Goal: Download file/media

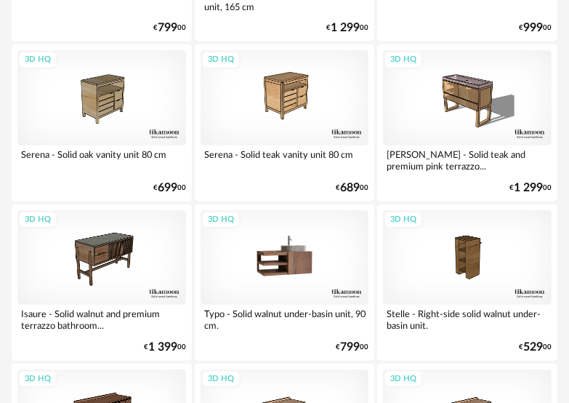
scroll to position [727, 0]
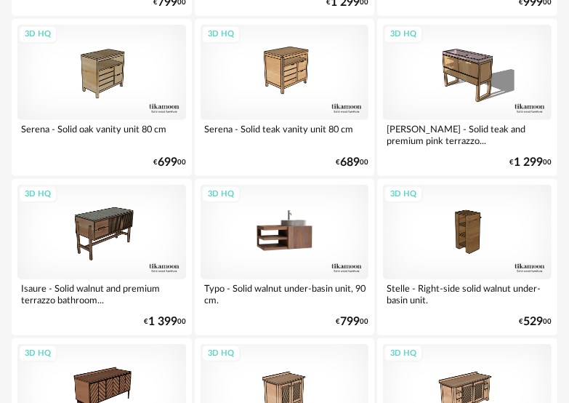
click at [302, 232] on div "3D HQ" at bounding box center [285, 232] width 169 height 94
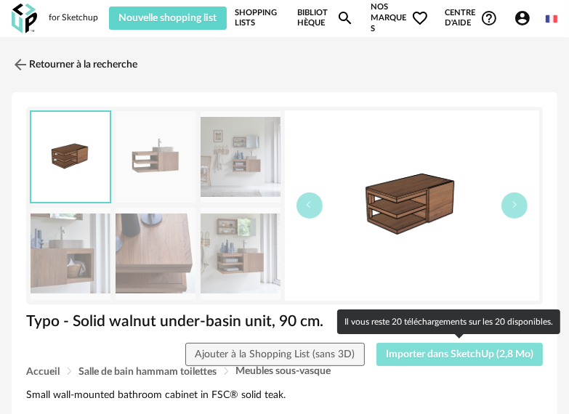
click at [429, 351] on span "Importer dans SketchUp (2,8 Mo)" at bounding box center [460, 355] width 148 height 10
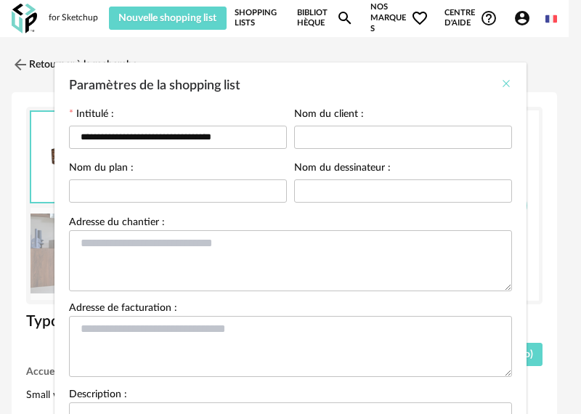
click at [501, 82] on icon "Close" at bounding box center [507, 84] width 12 height 12
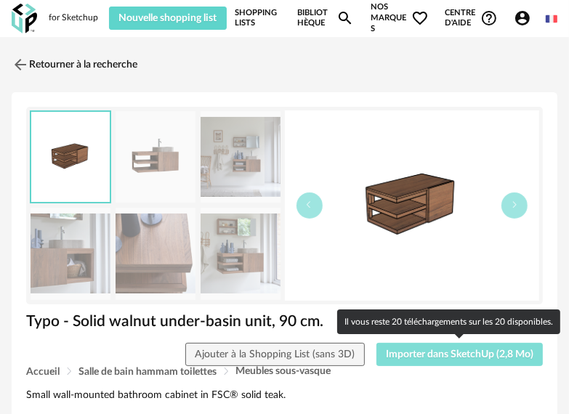
click at [449, 354] on span "Importer dans SketchUp (2,8 Mo)" at bounding box center [460, 355] width 148 height 10
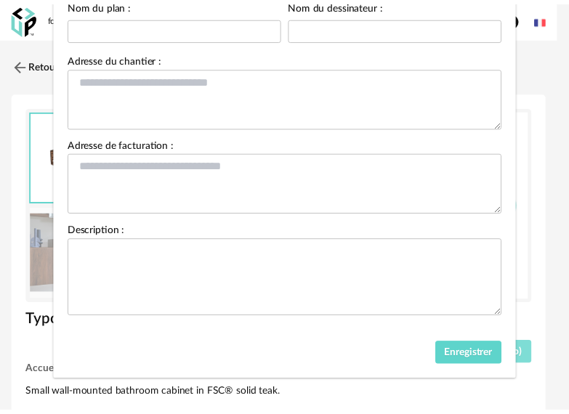
scroll to position [165, 0]
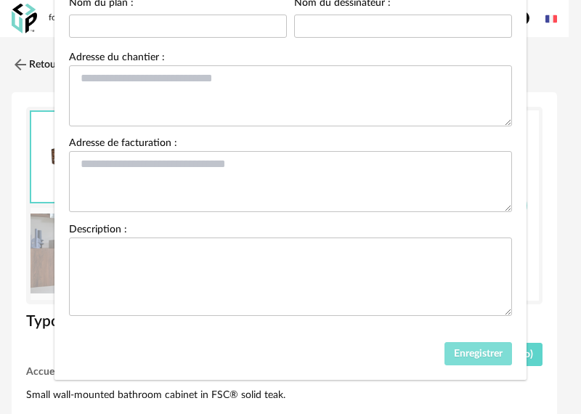
click at [469, 349] on span "Enregistrer" at bounding box center [478, 354] width 49 height 10
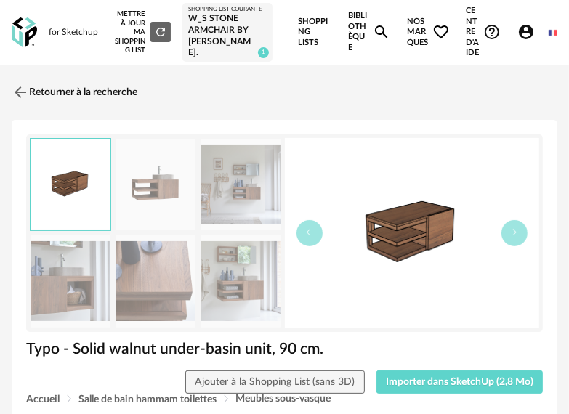
click at [353, 28] on link "Bibliothèque Magnify icon" at bounding box center [369, 32] width 42 height 65
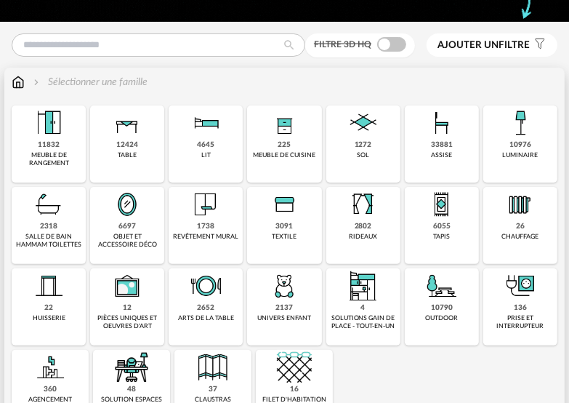
scroll to position [145, 0]
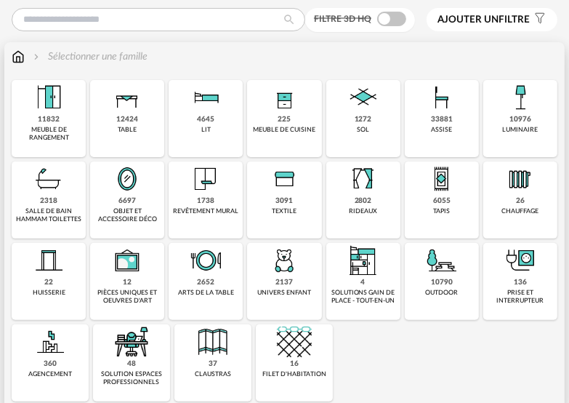
click at [128, 204] on div "6697" at bounding box center [126, 200] width 17 height 9
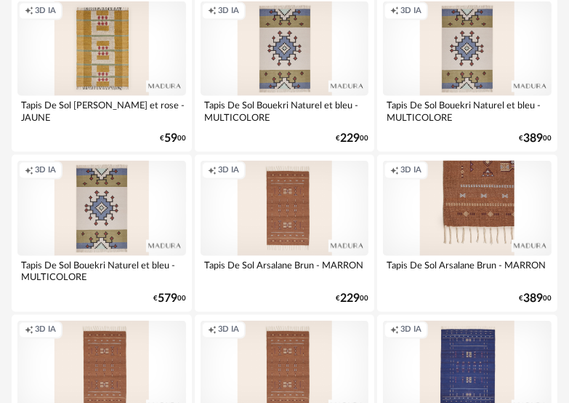
scroll to position [1090, 0]
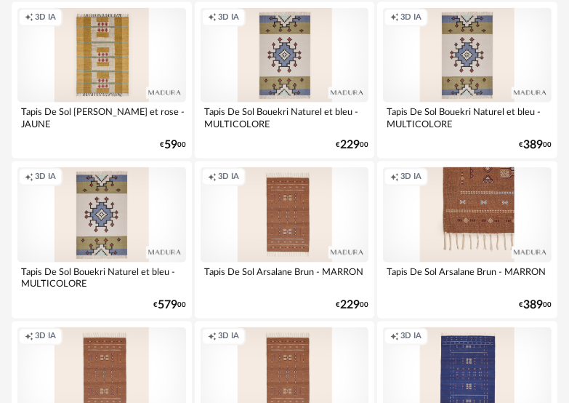
click at [474, 219] on div "Creation icon 3D IA" at bounding box center [467, 214] width 169 height 94
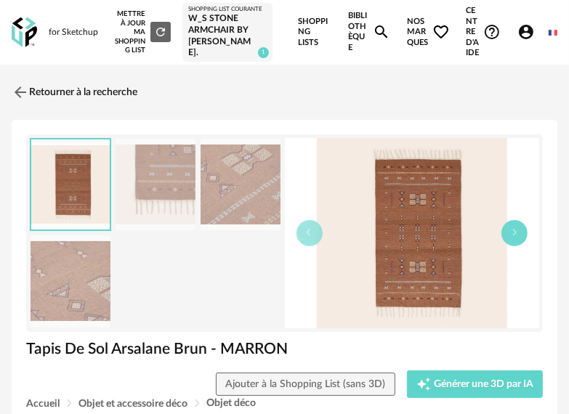
click at [509, 234] on button "button" at bounding box center [514, 233] width 26 height 26
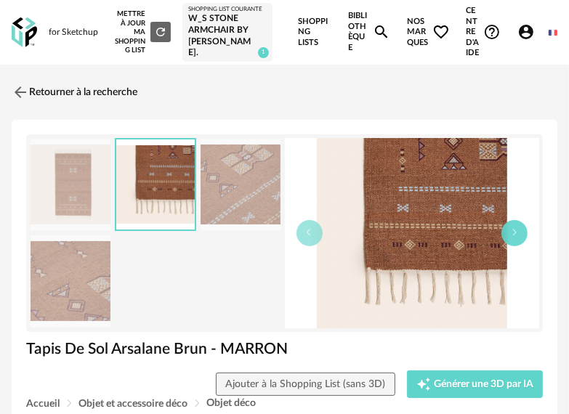
click at [509, 234] on button "button" at bounding box center [514, 233] width 26 height 26
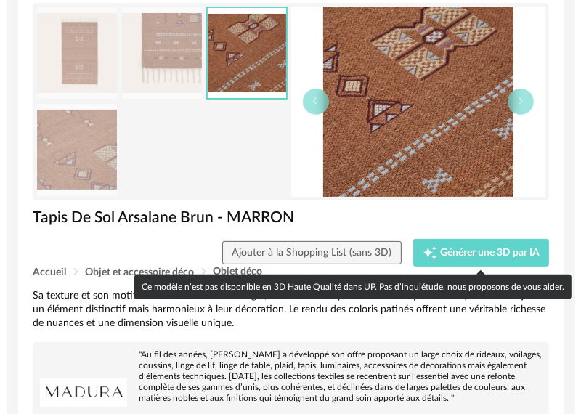
scroll to position [145, 0]
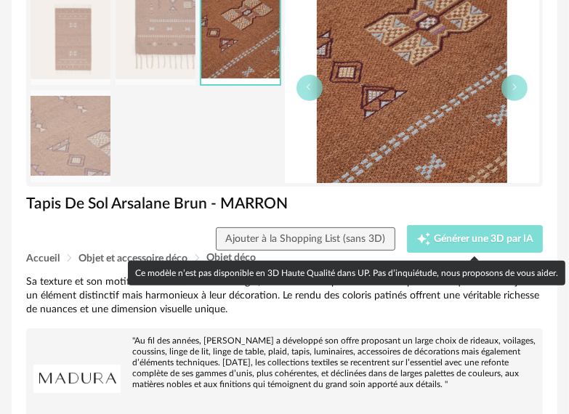
click at [497, 238] on span "Générer une 3D par IA" at bounding box center [484, 239] width 100 height 10
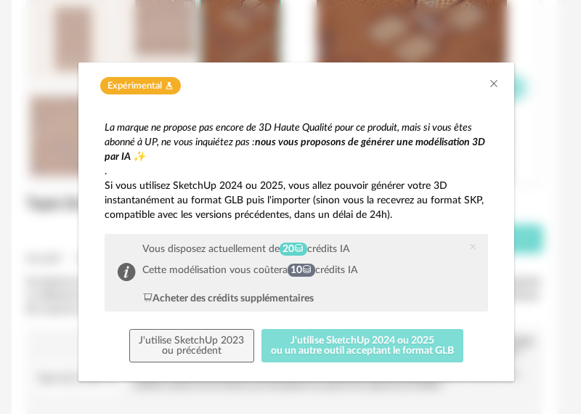
click at [334, 342] on button "J'utilise SketchUp 2024 ou 2025 ou un autre outil acceptant le format GLB" at bounding box center [363, 345] width 203 height 33
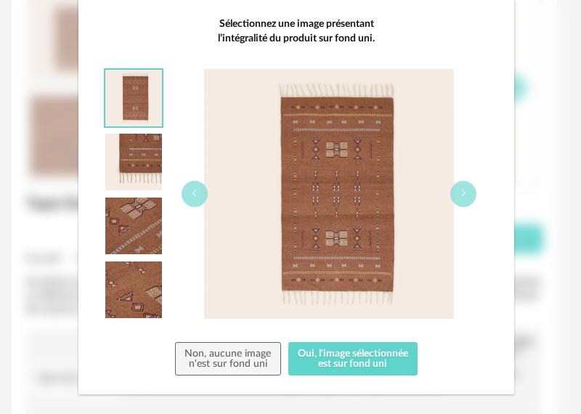
scroll to position [121, 0]
